Goal: Task Accomplishment & Management: Use online tool/utility

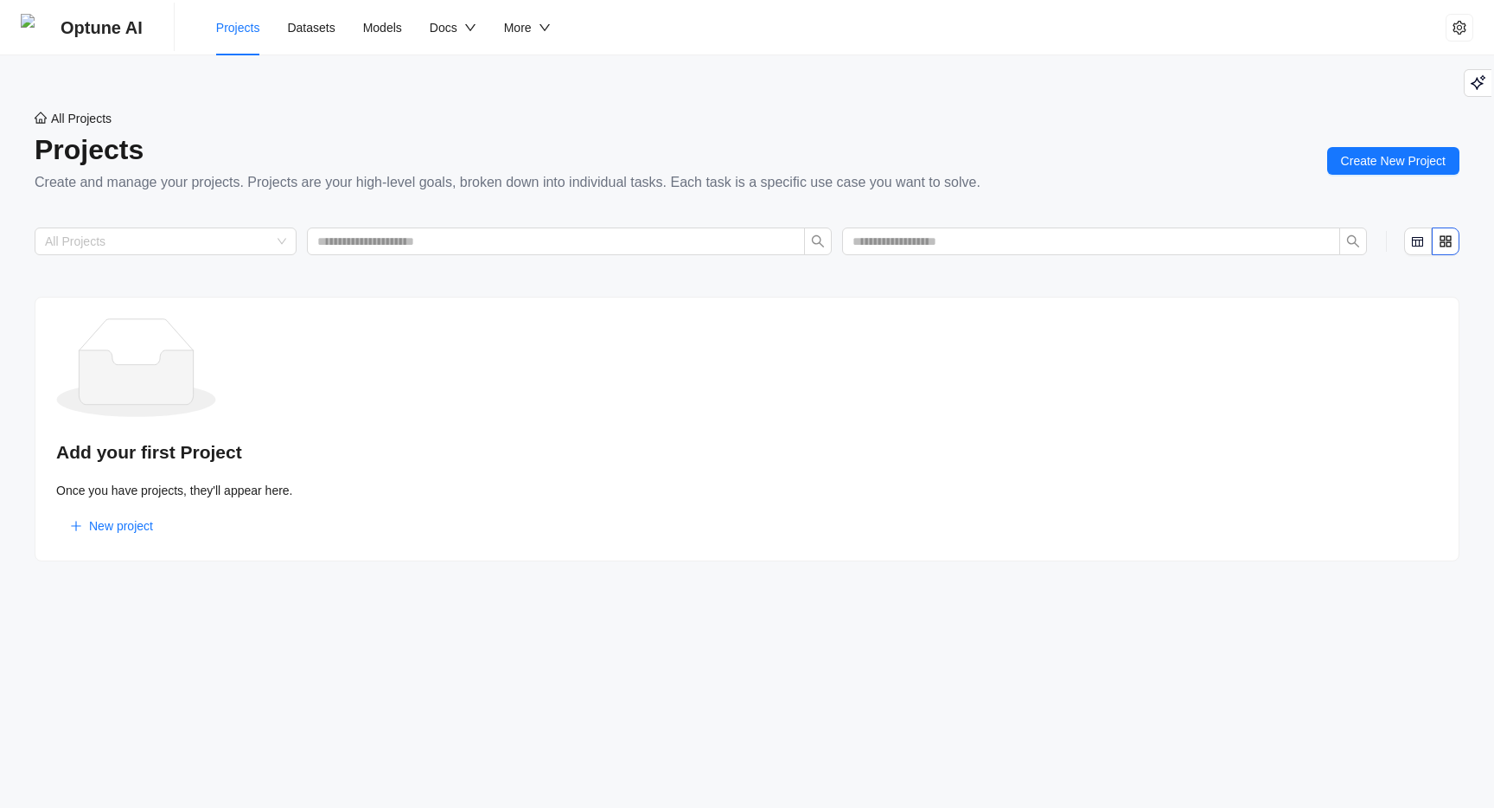
click at [977, 437] on div "Add your first Project Once you have projects, they'll appear here. New project" at bounding box center [747, 429] width 1425 height 265
click at [988, 425] on div "Add your first Project Once you have projects, they'll appear here. New project" at bounding box center [747, 429] width 1425 height 265
